Goal: Task Accomplishment & Management: Use online tool/utility

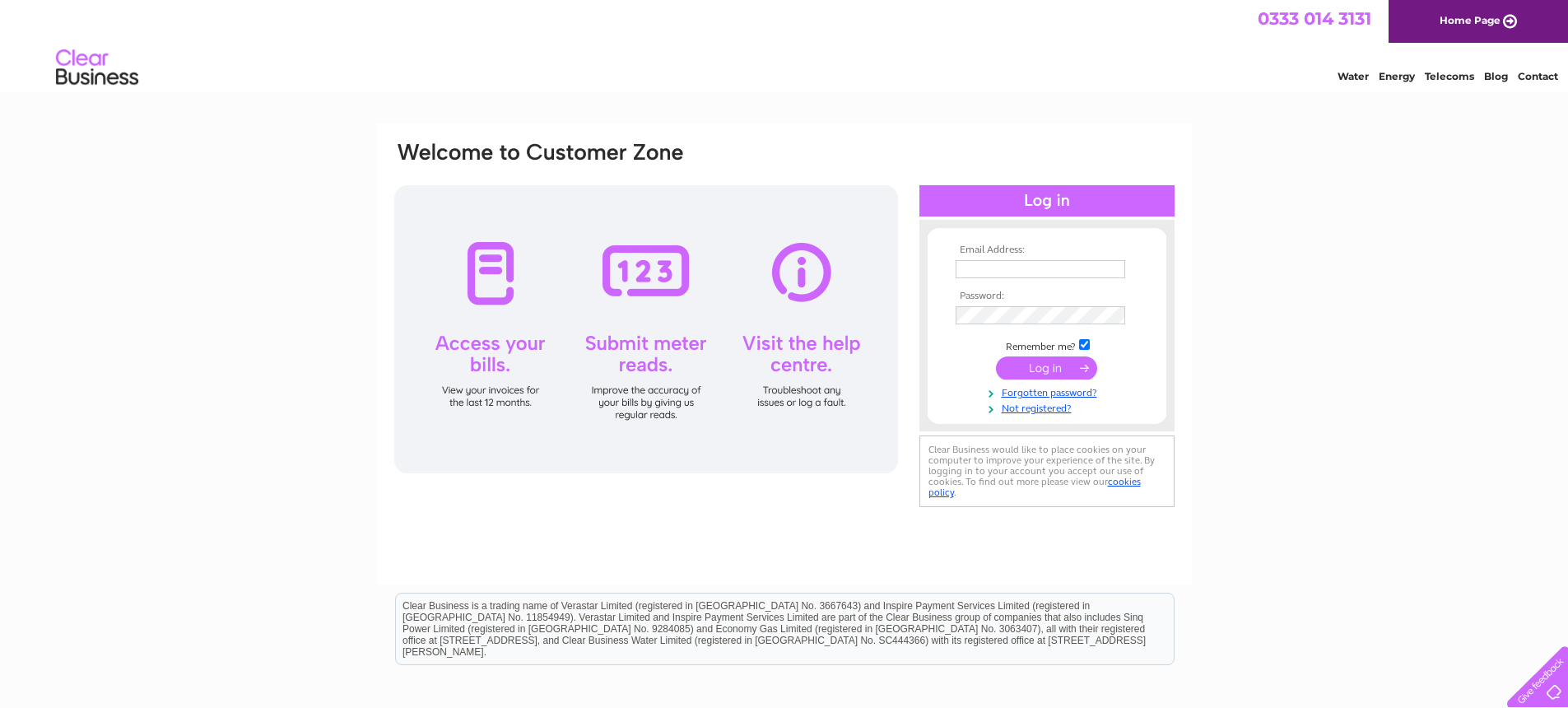
type input "n.bostock@ntlworld.com"
click at [1040, 368] on input "submit" at bounding box center [1046, 368] width 101 height 23
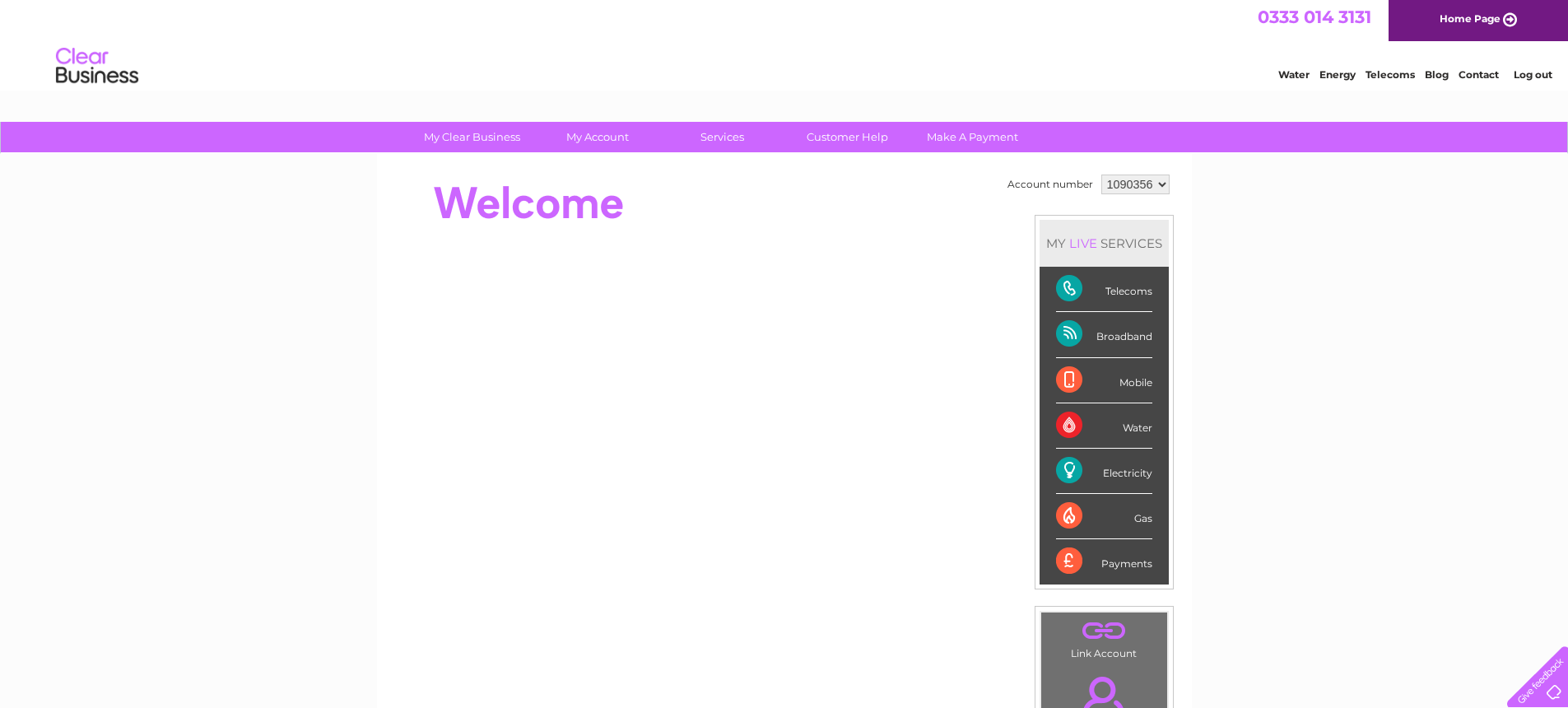
scroll to position [261, 0]
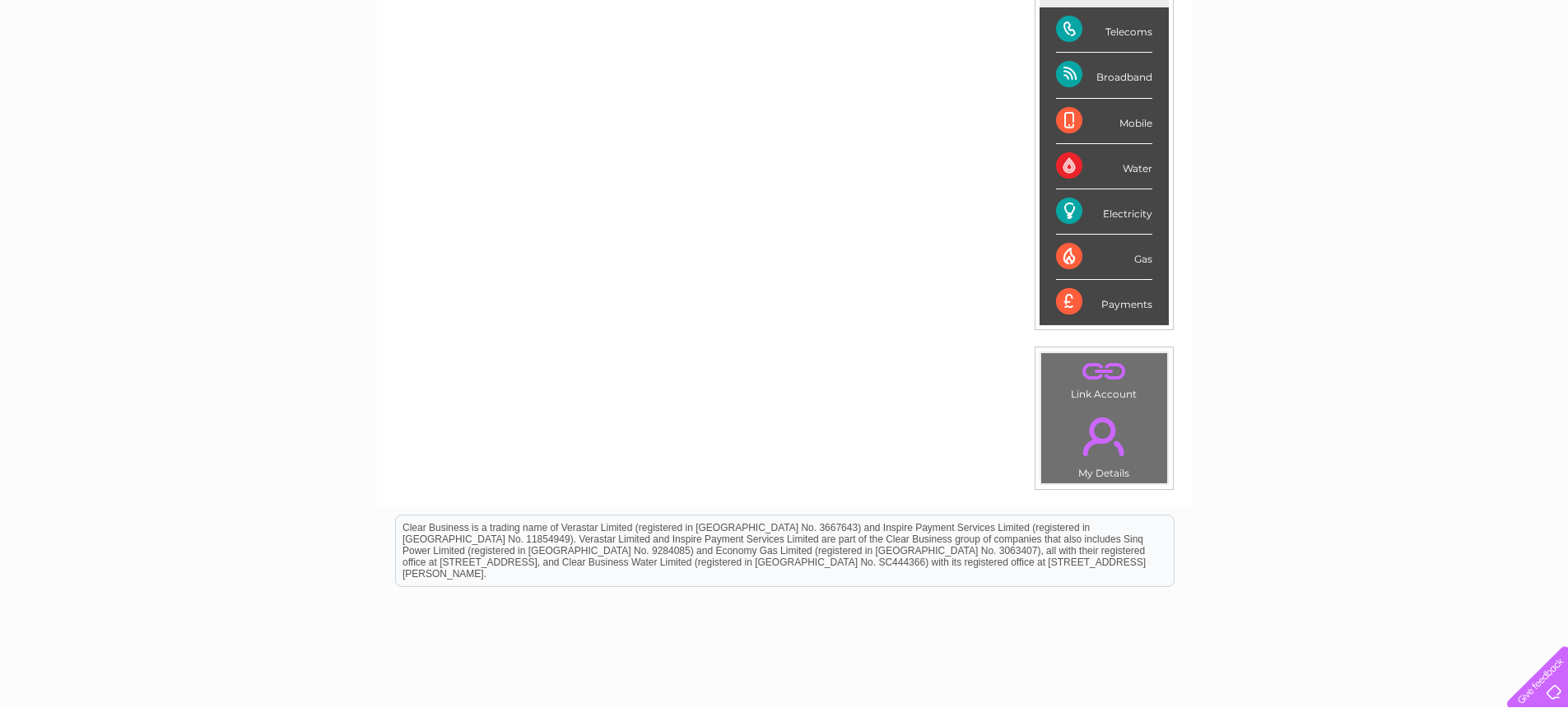
click at [1110, 214] on div "Electricity" at bounding box center [1103, 212] width 96 height 45
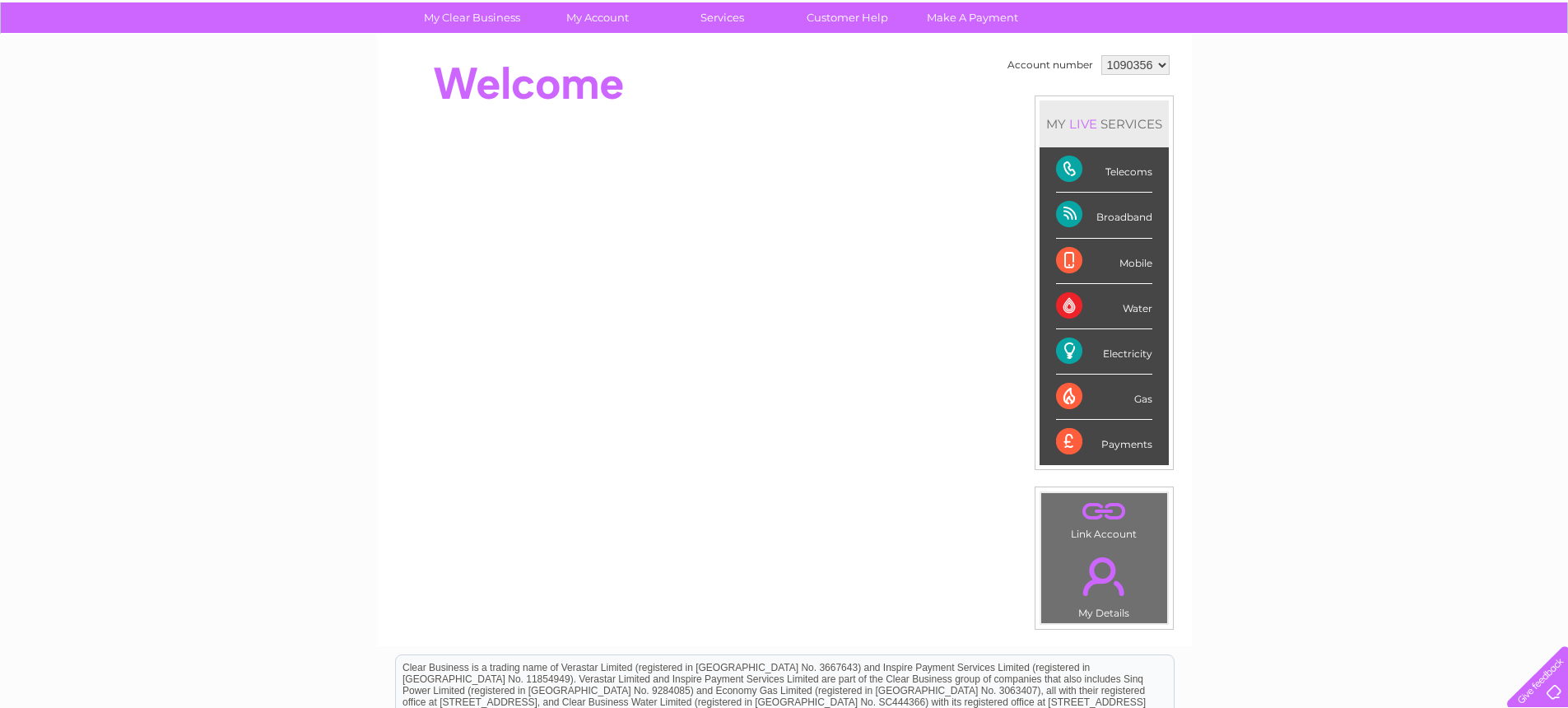
scroll to position [3, 0]
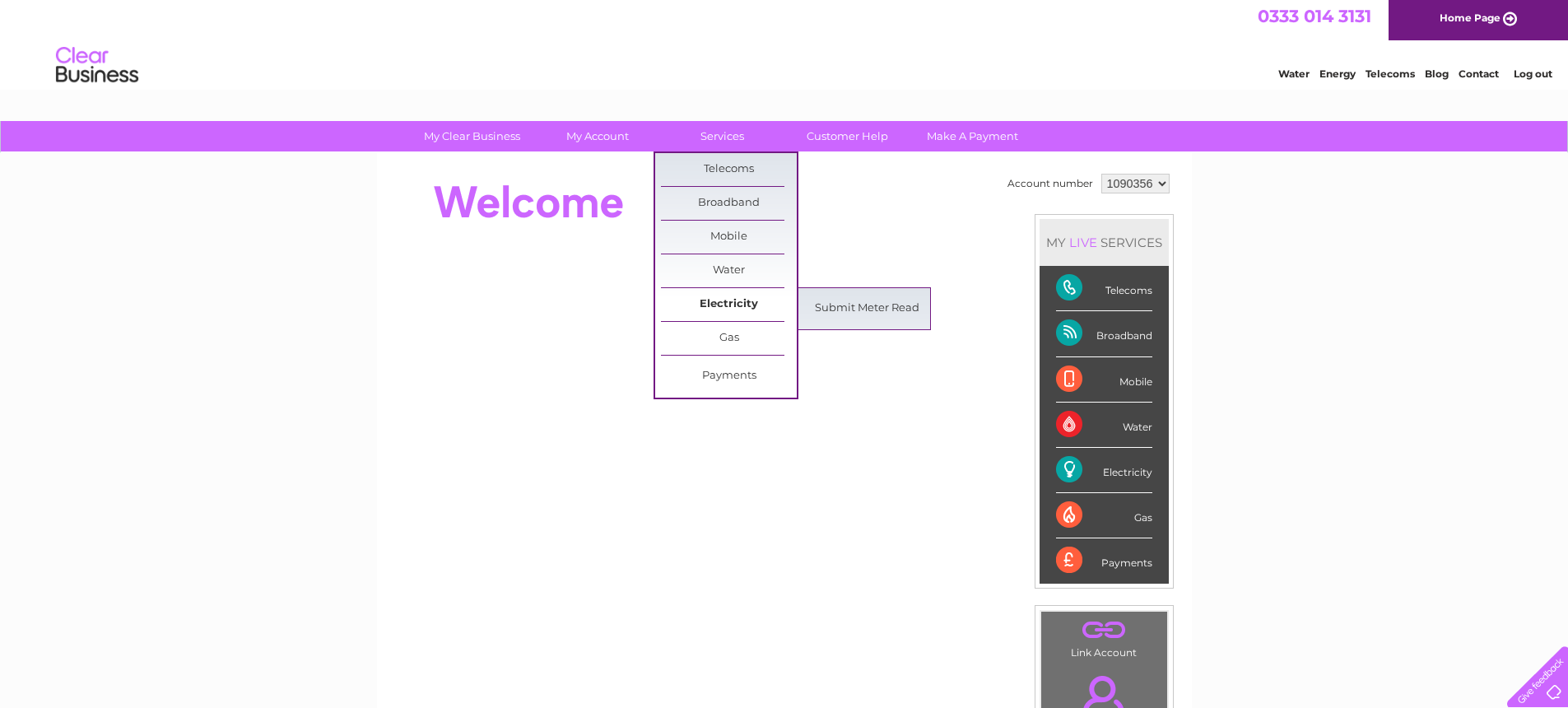
click at [707, 300] on link "Electricity" at bounding box center [729, 304] width 136 height 33
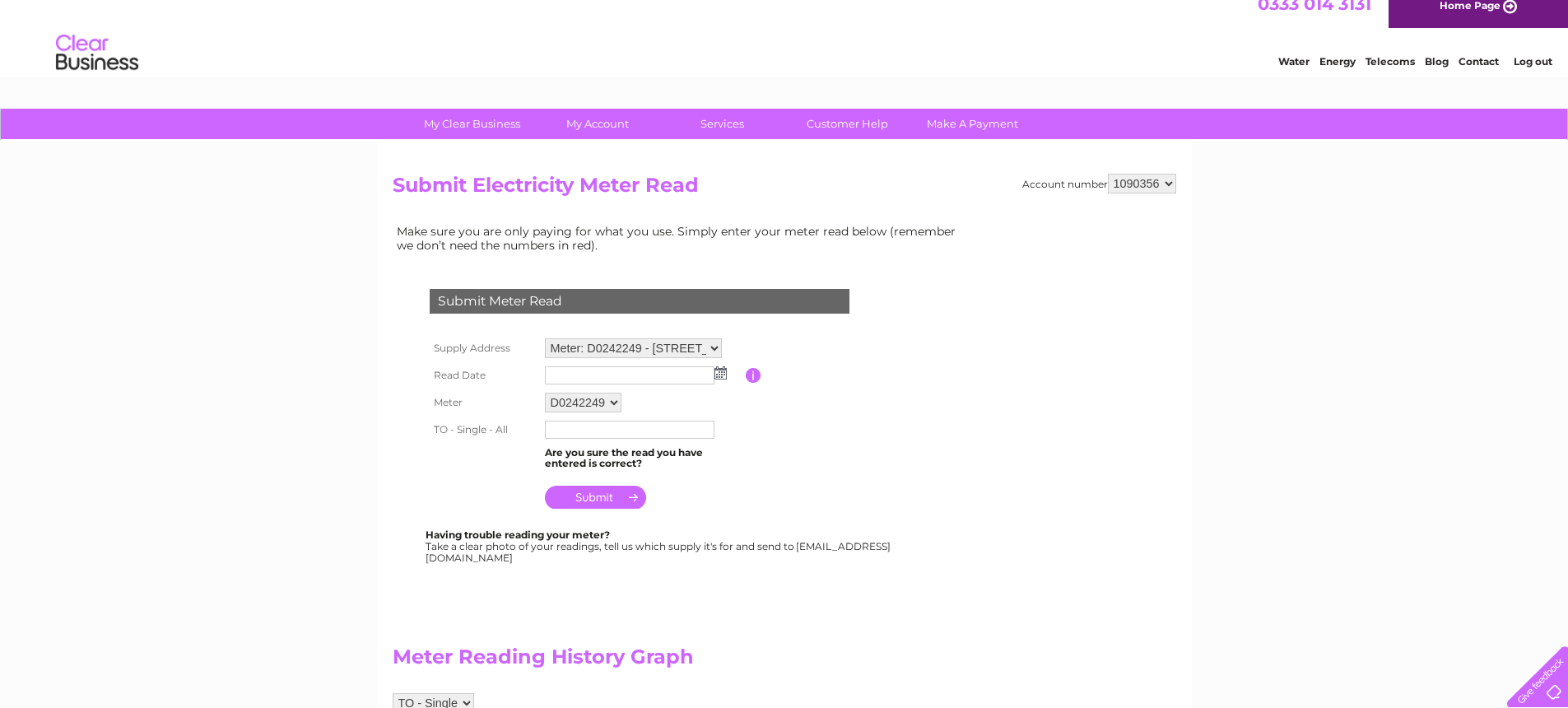
scroll to position [31, 0]
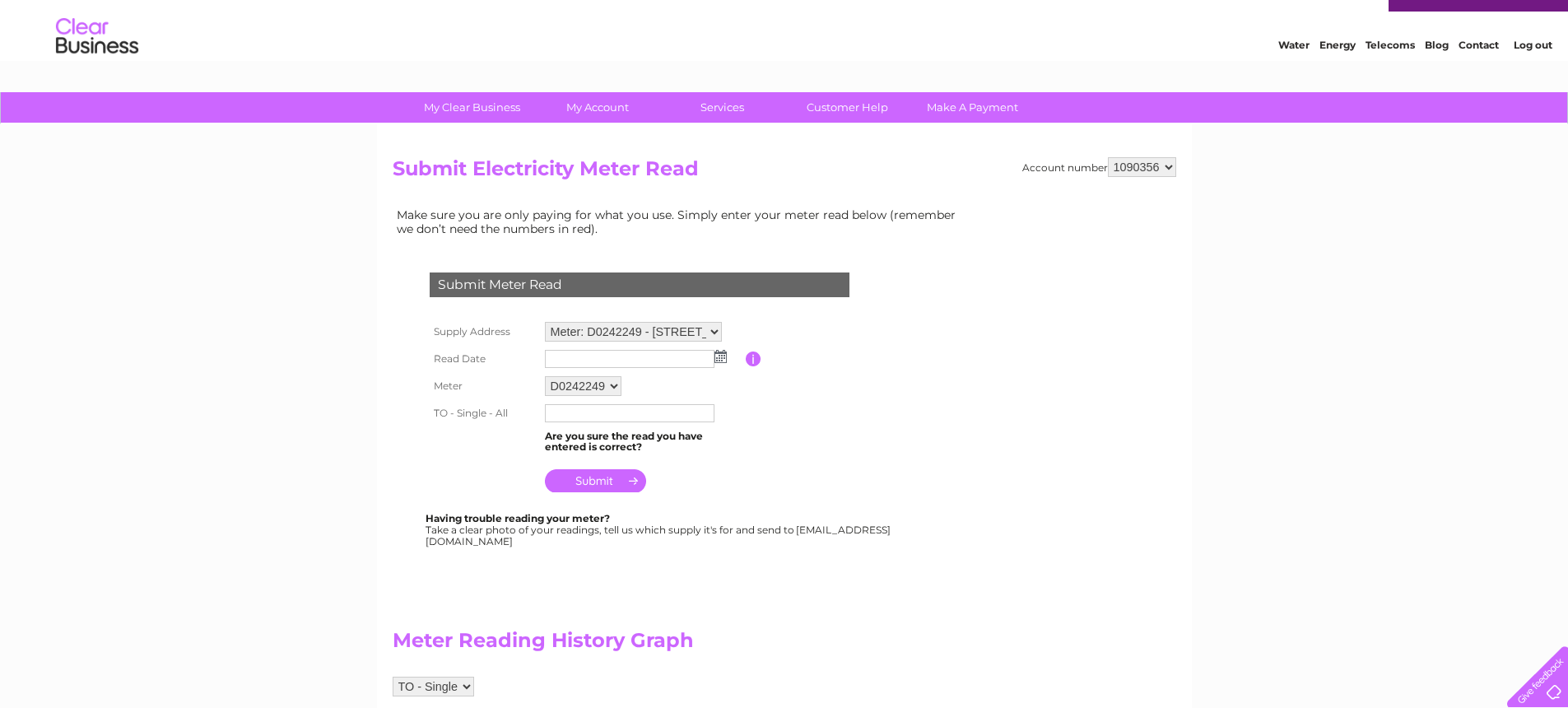
click at [579, 357] on input "text" at bounding box center [630, 359] width 170 height 18
click at [721, 357] on img at bounding box center [720, 357] width 13 height 13
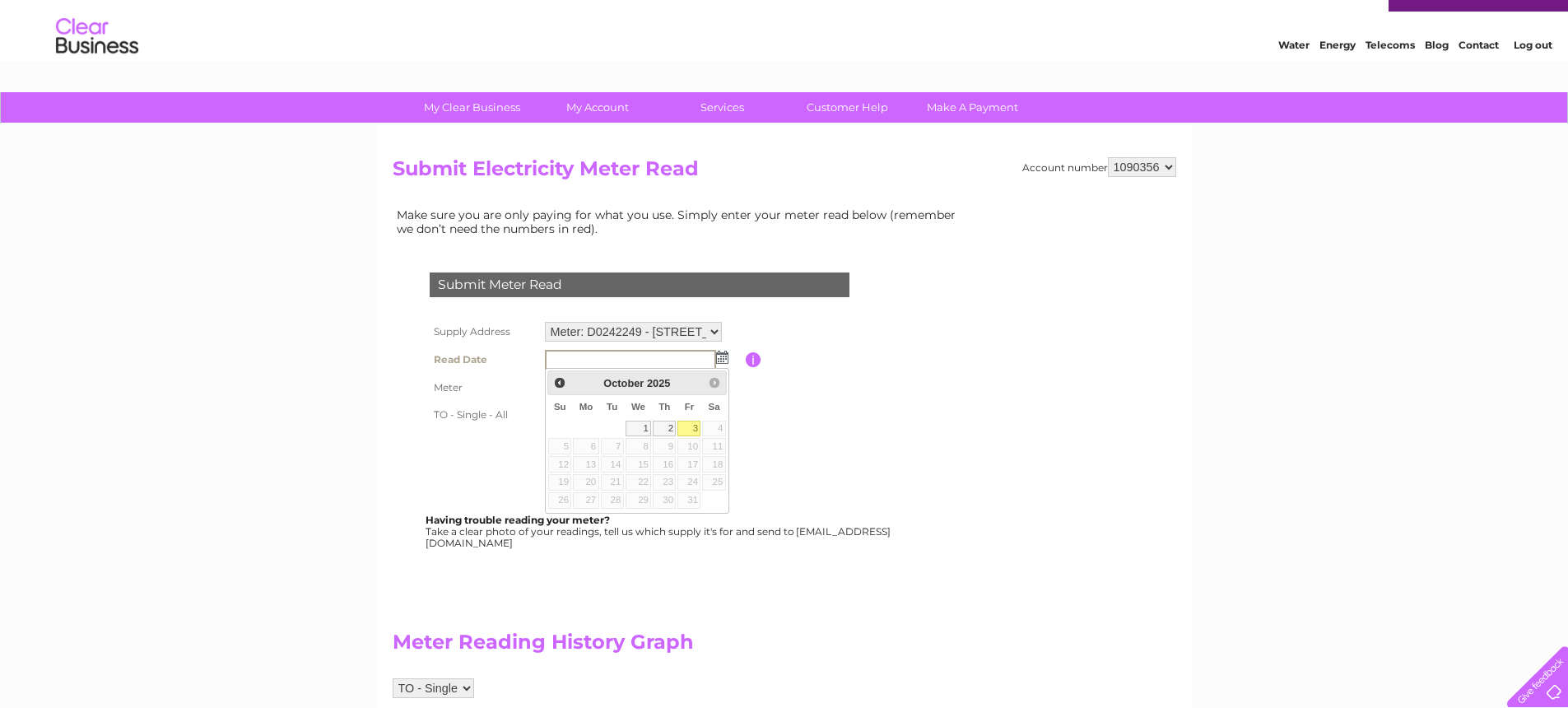
click at [697, 425] on link "3" at bounding box center [689, 428] width 23 height 17
type input "2025/10/03"
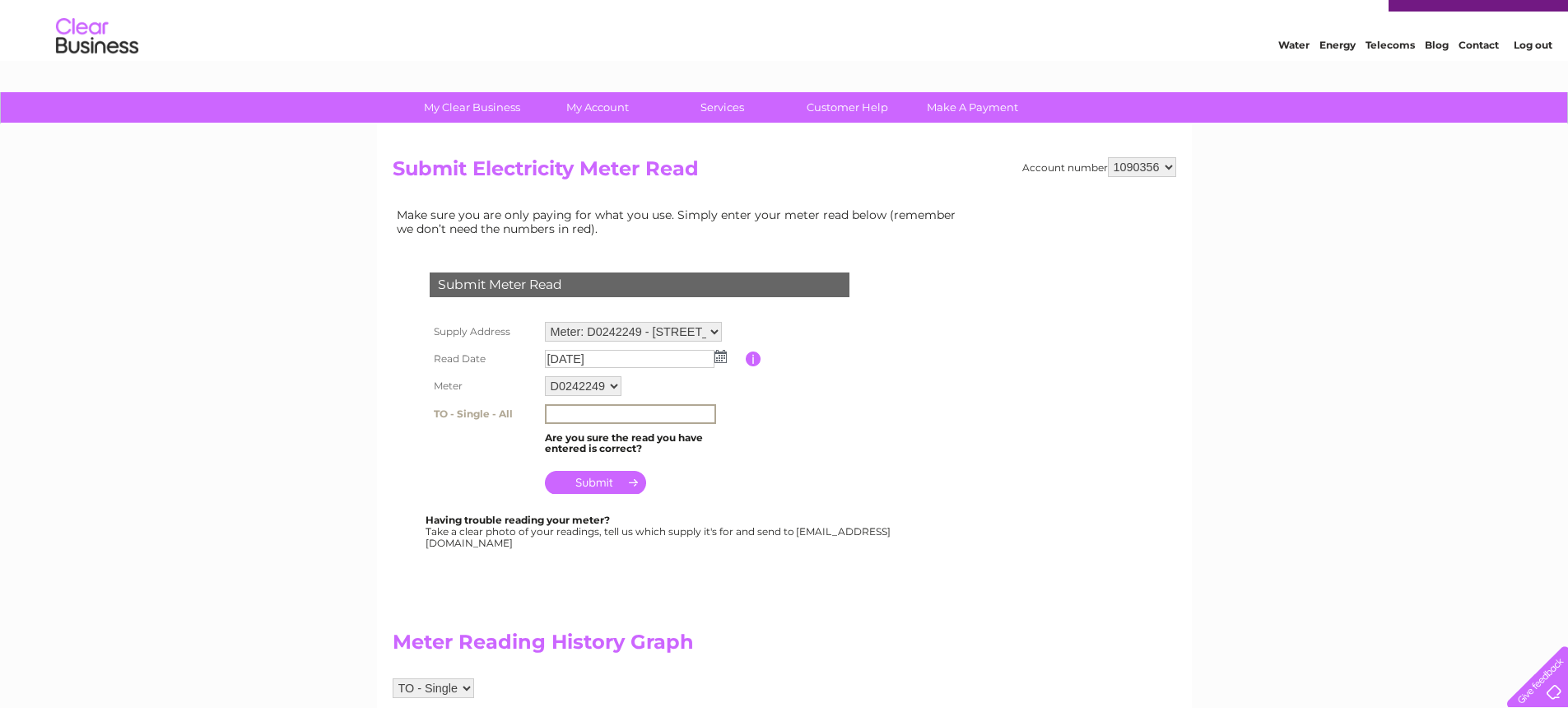
click at [589, 414] on input "text" at bounding box center [630, 414] width 172 height 20
type input "325"
click at [592, 485] on input "submit" at bounding box center [595, 482] width 101 height 23
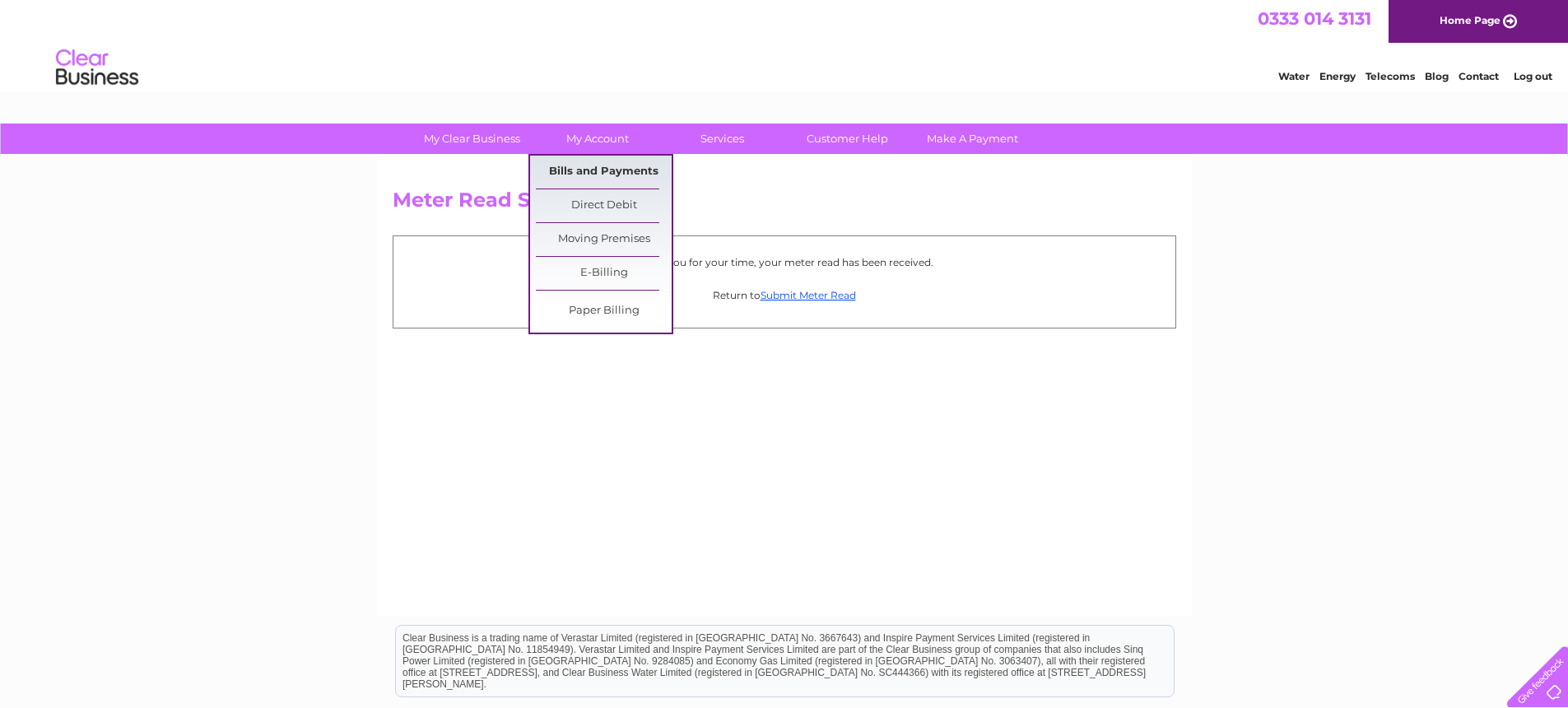
click at [574, 171] on link "Bills and Payments" at bounding box center [604, 172] width 136 height 33
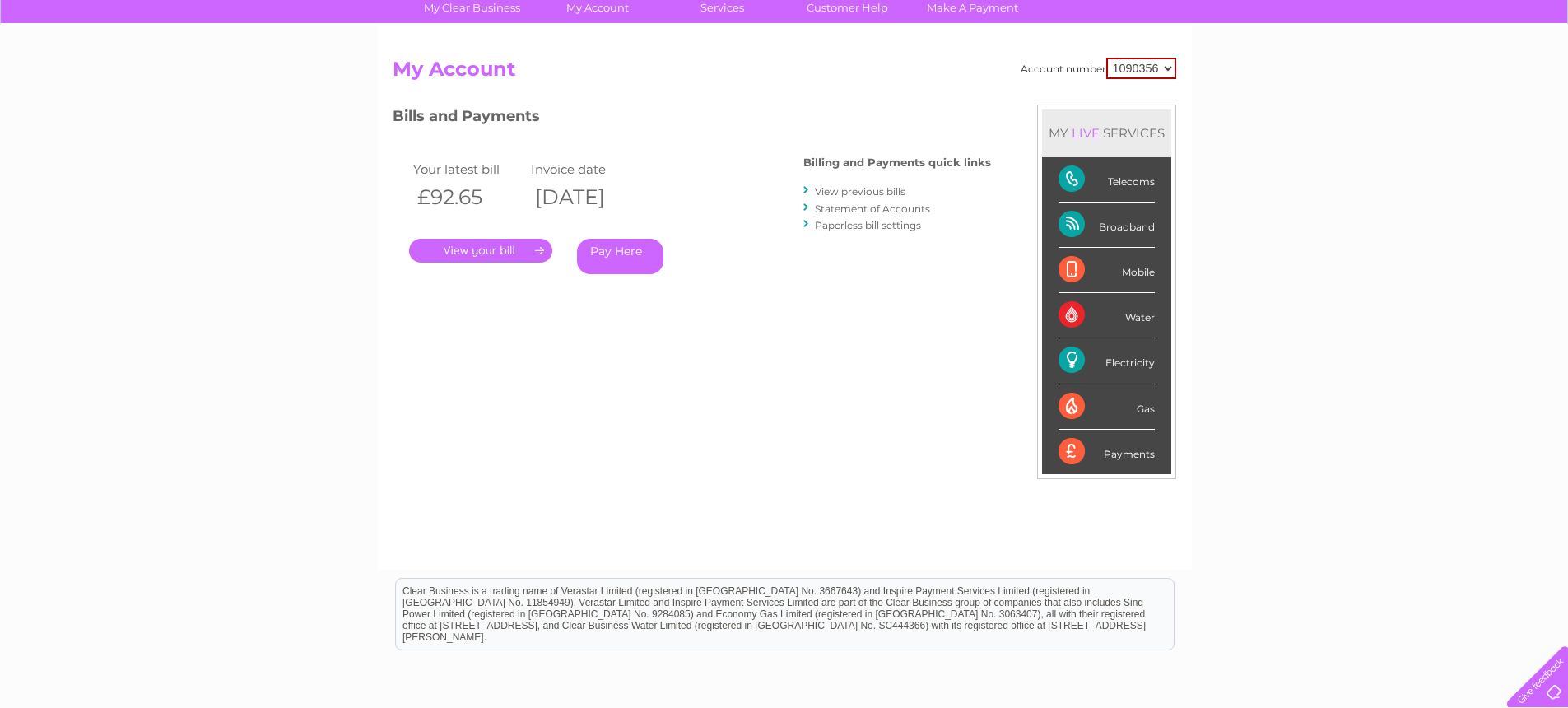
scroll to position [140, 0]
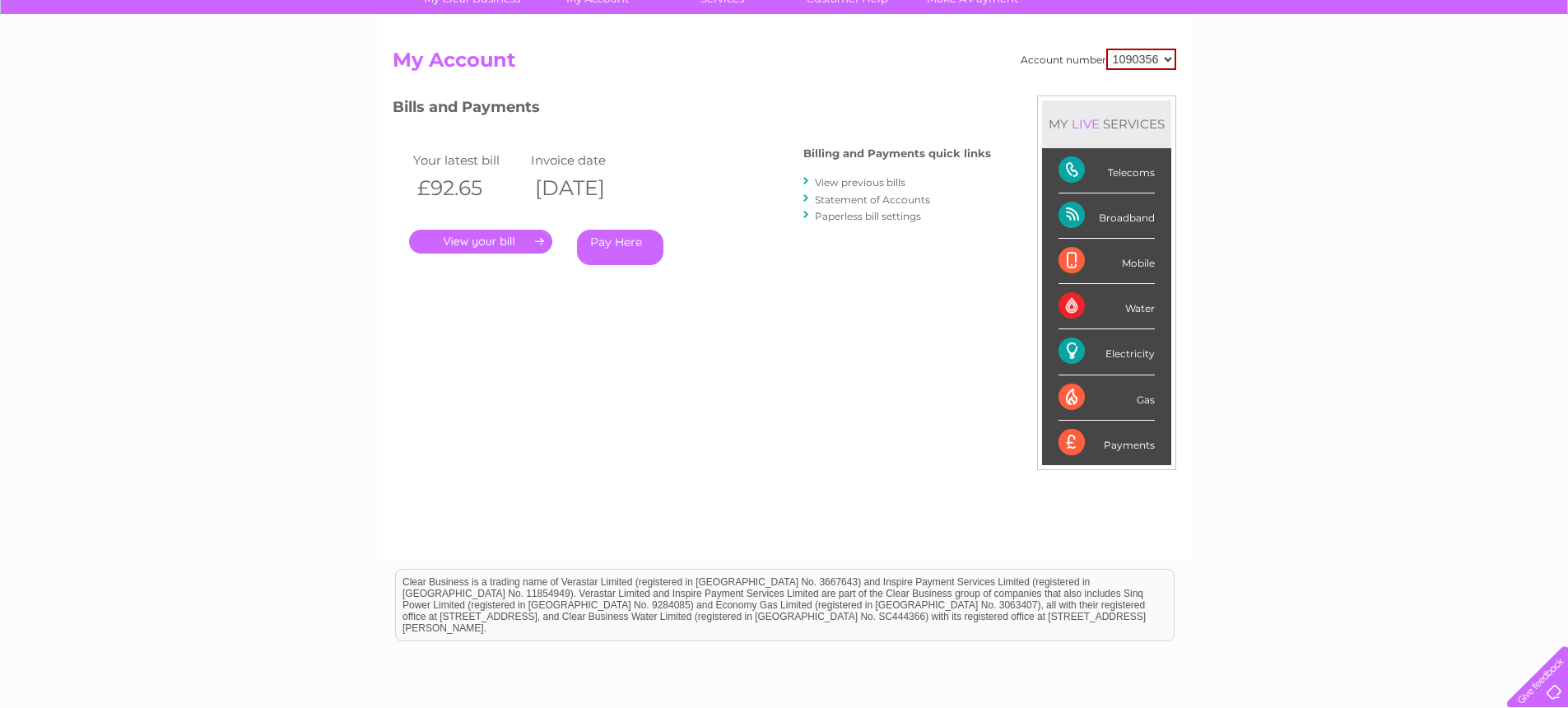
click at [506, 240] on link "." at bounding box center [481, 241] width 143 height 24
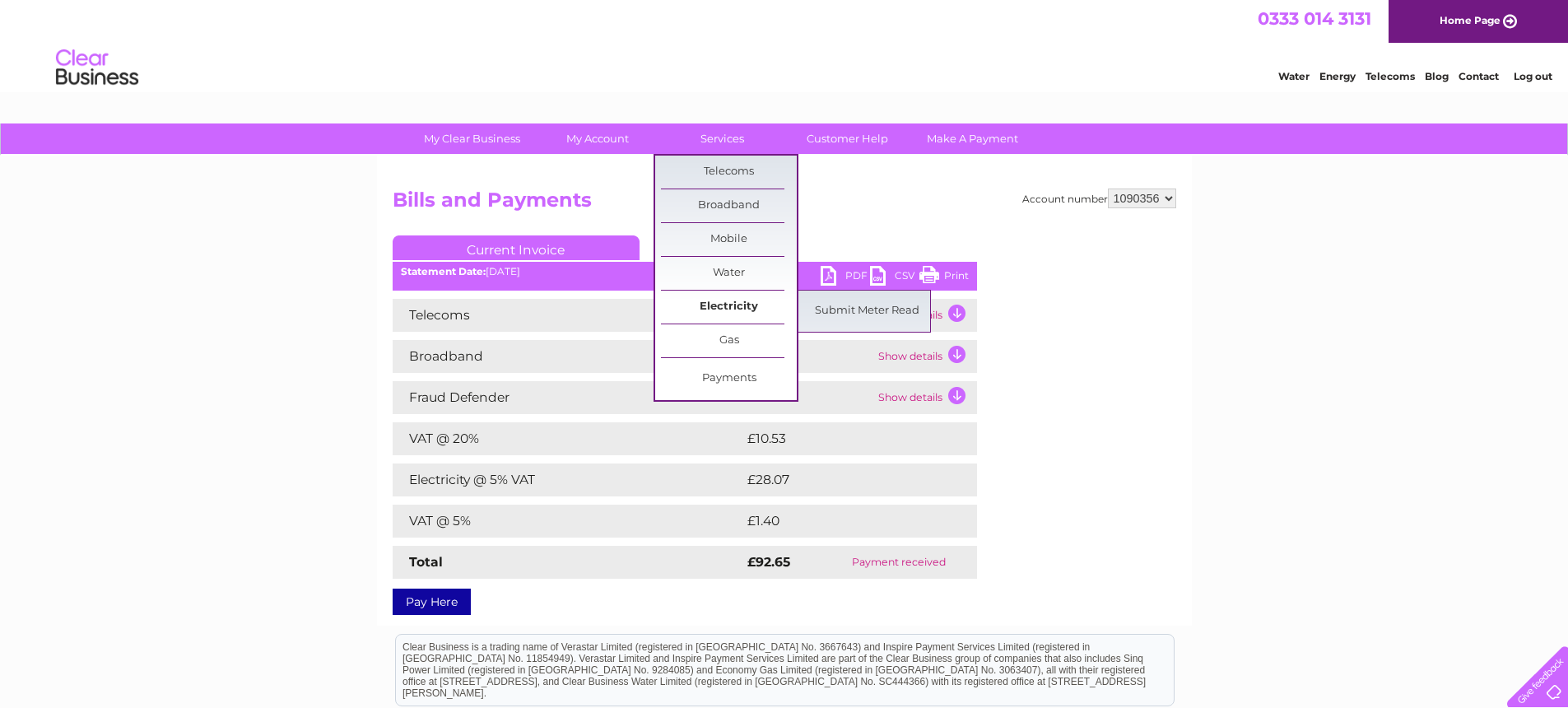
click at [711, 305] on link "Electricity" at bounding box center [729, 306] width 136 height 33
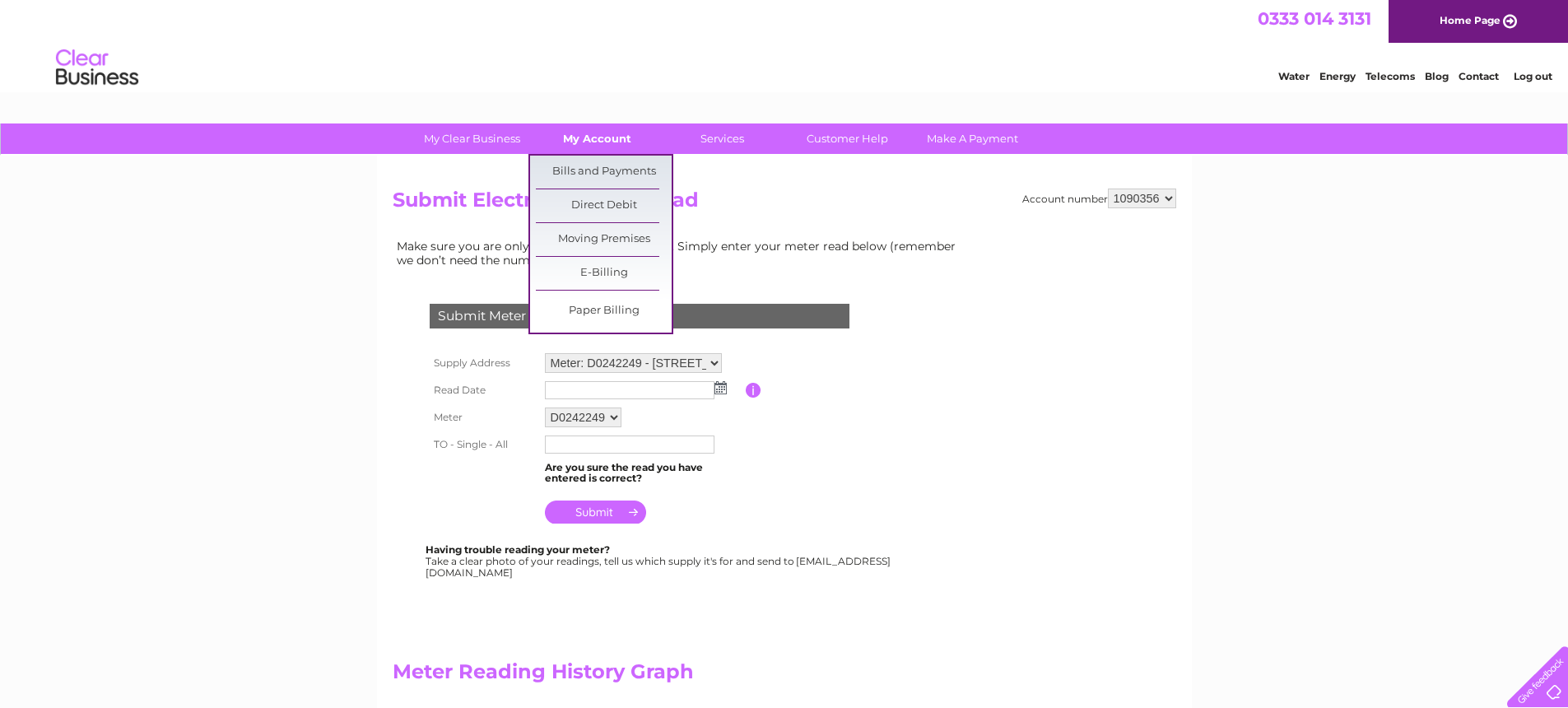
click at [599, 137] on link "My Account" at bounding box center [597, 138] width 136 height 30
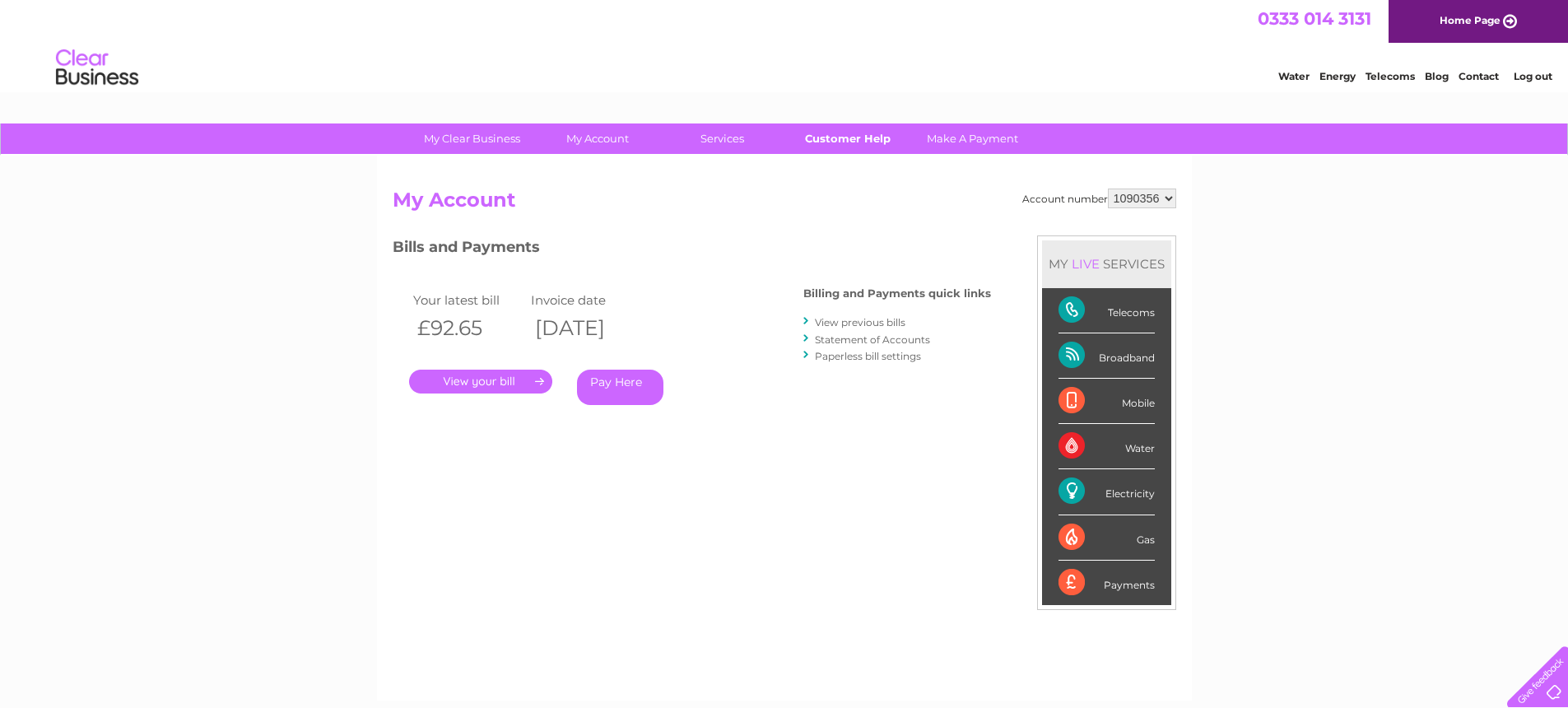
click at [855, 136] on link "Customer Help" at bounding box center [847, 138] width 136 height 30
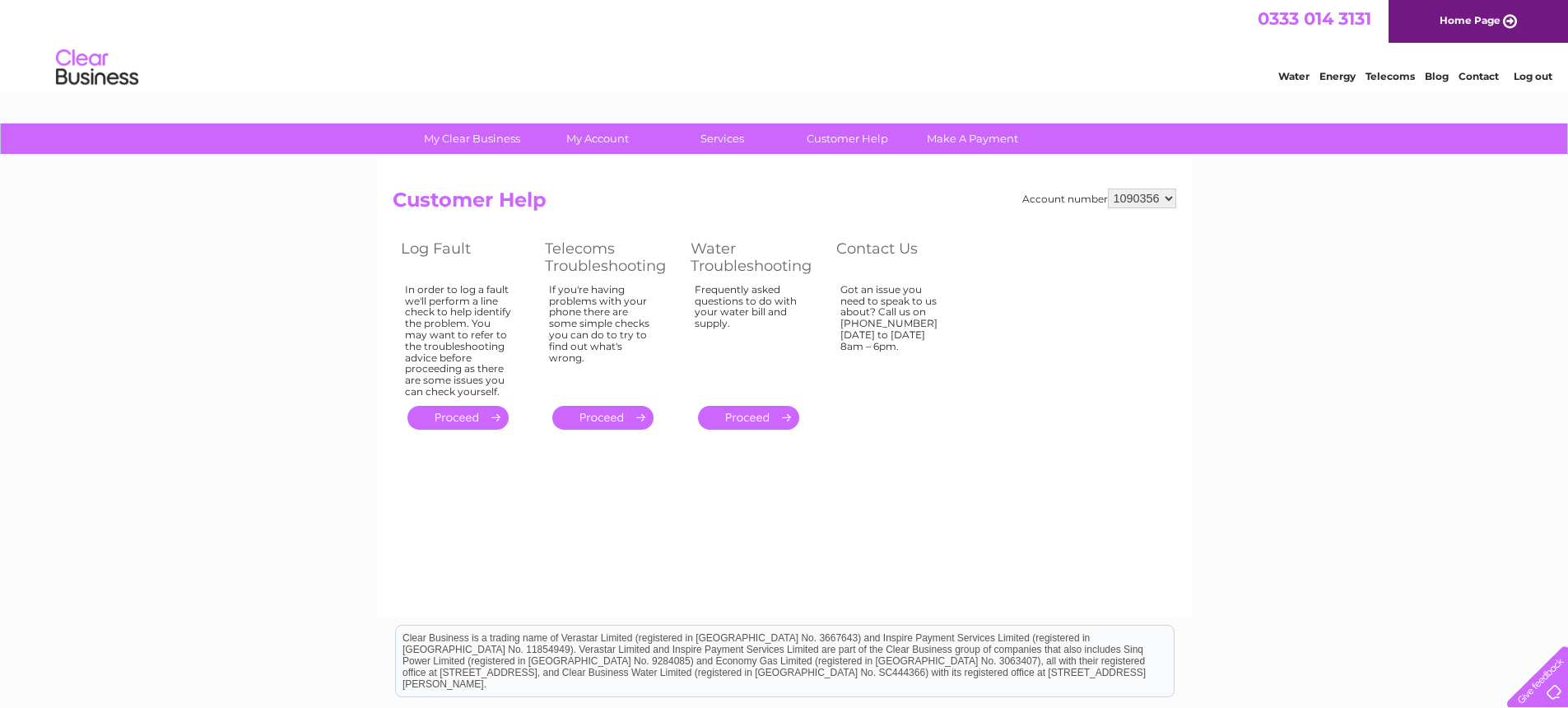
click at [1526, 74] on link "Log out" at bounding box center [1533, 76] width 39 height 13
